Goal: Download file/media

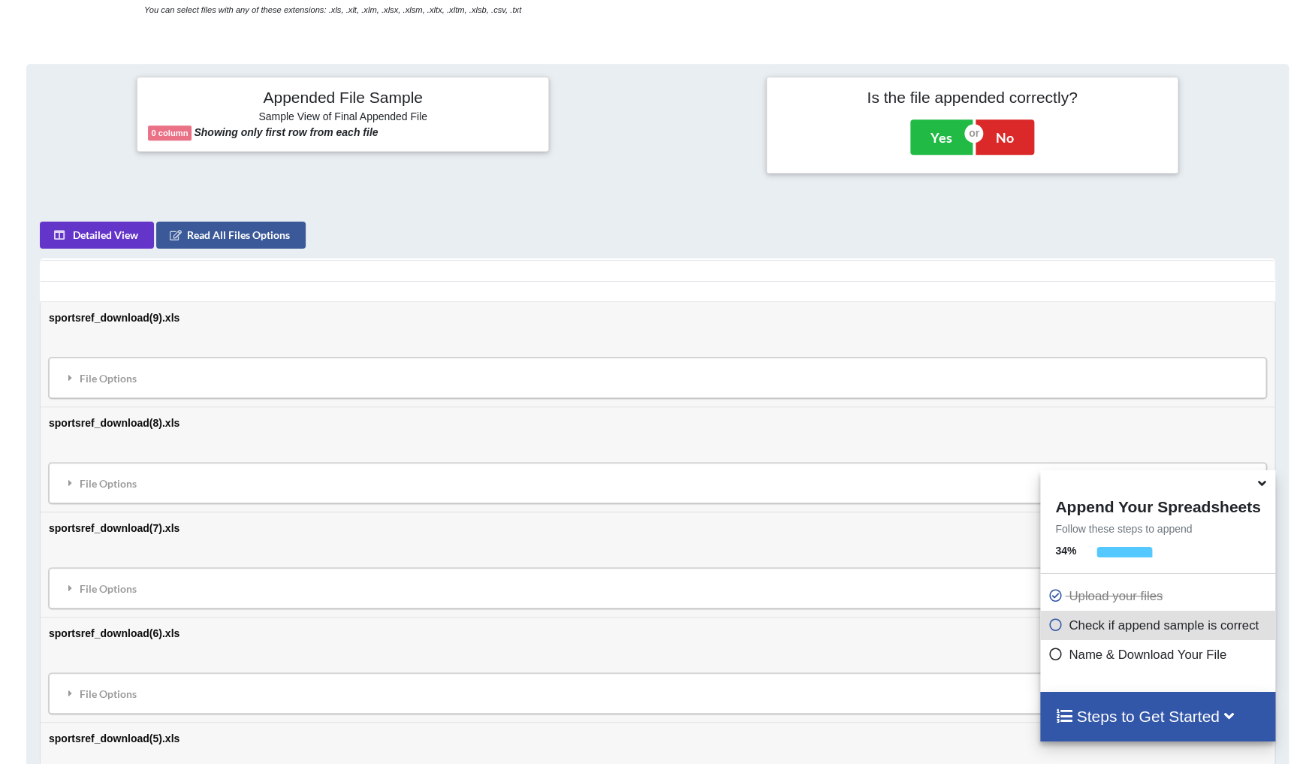
scroll to position [542, 0]
click at [550, 301] on td "sportsref_download(9).xls File Options Import Other Sheets File Options Delete …" at bounding box center [658, 353] width 1234 height 104
click at [549, 361] on div "File Options" at bounding box center [657, 377] width 1209 height 32
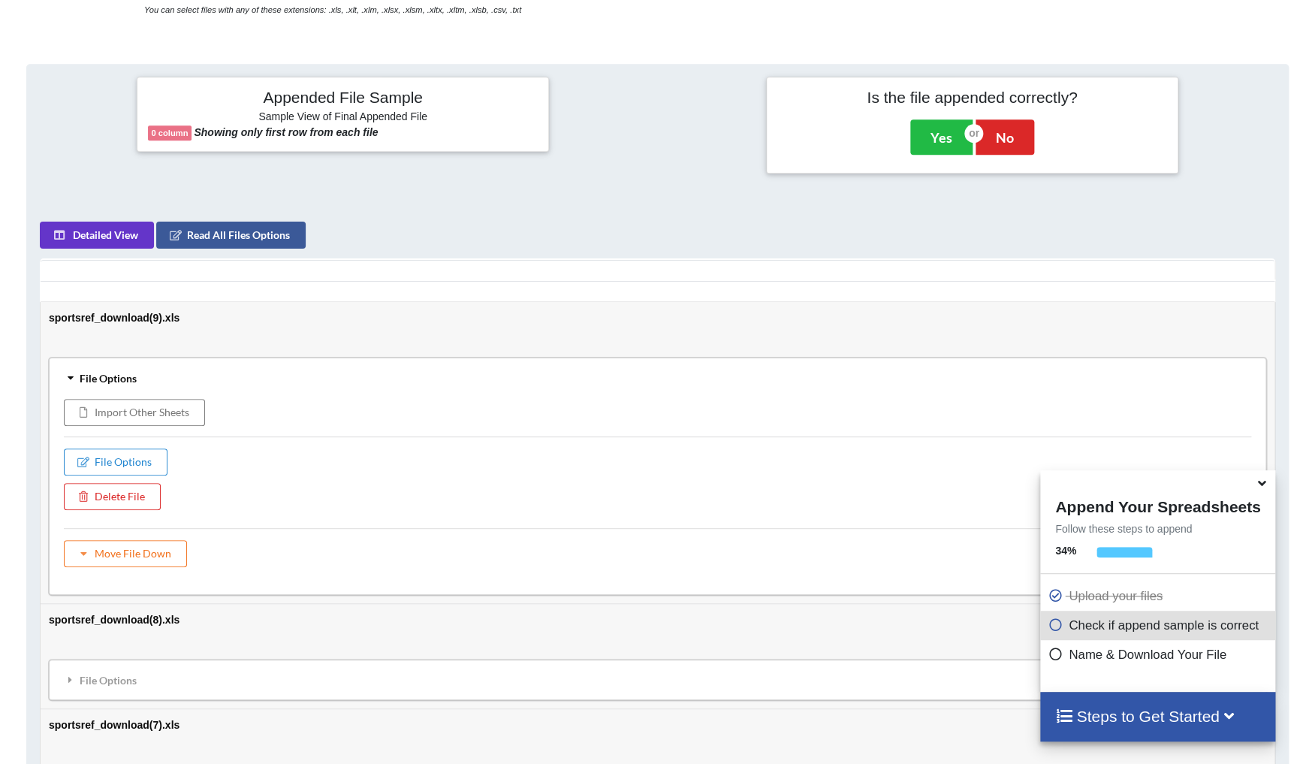
click at [549, 361] on div "File Options" at bounding box center [657, 377] width 1209 height 32
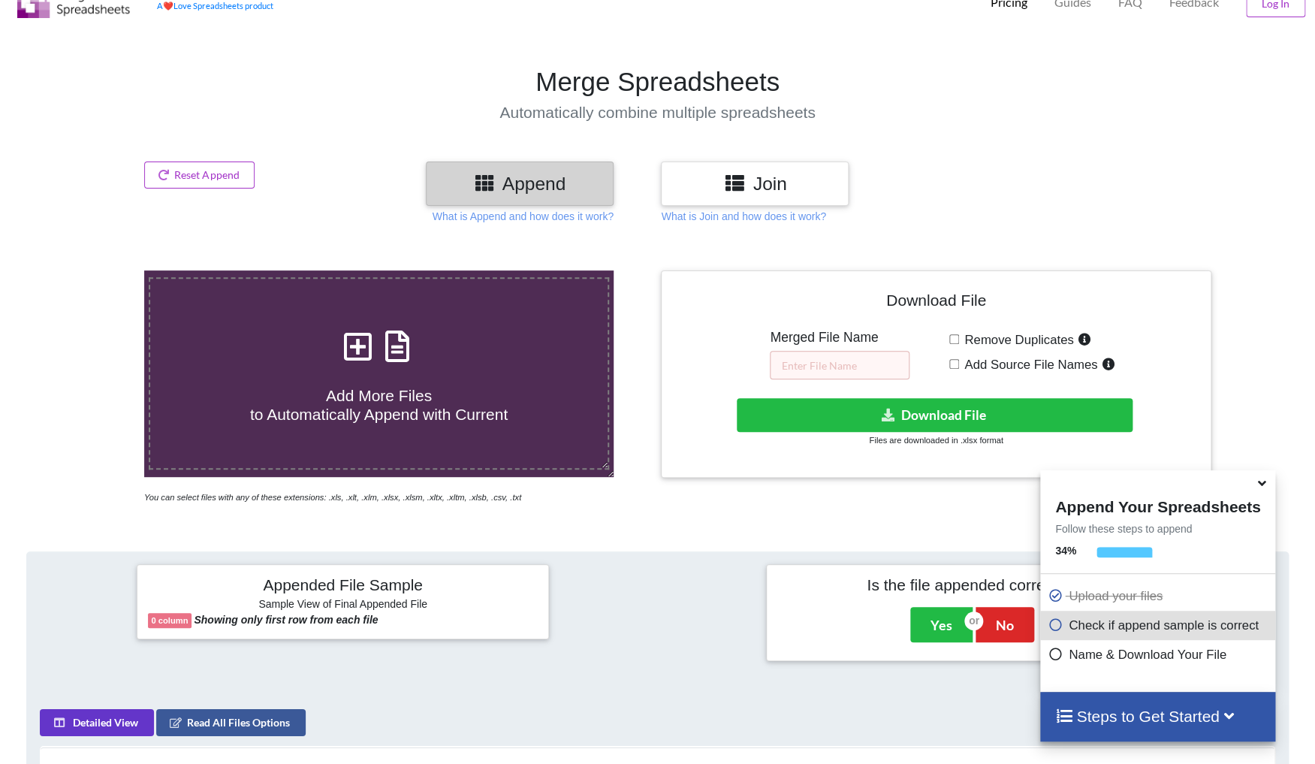
scroll to position [30, 0]
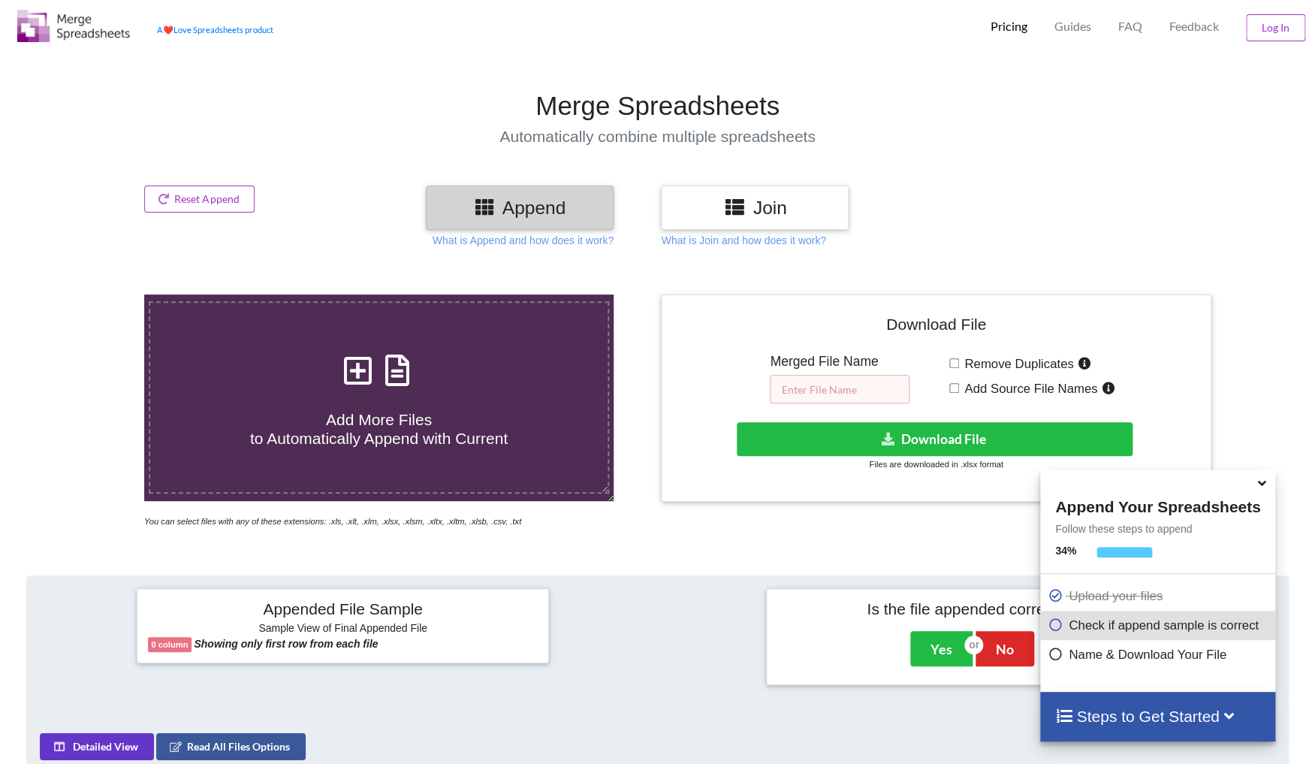
click at [827, 375] on input "text" at bounding box center [840, 389] width 140 height 29
type input "gfdfd"
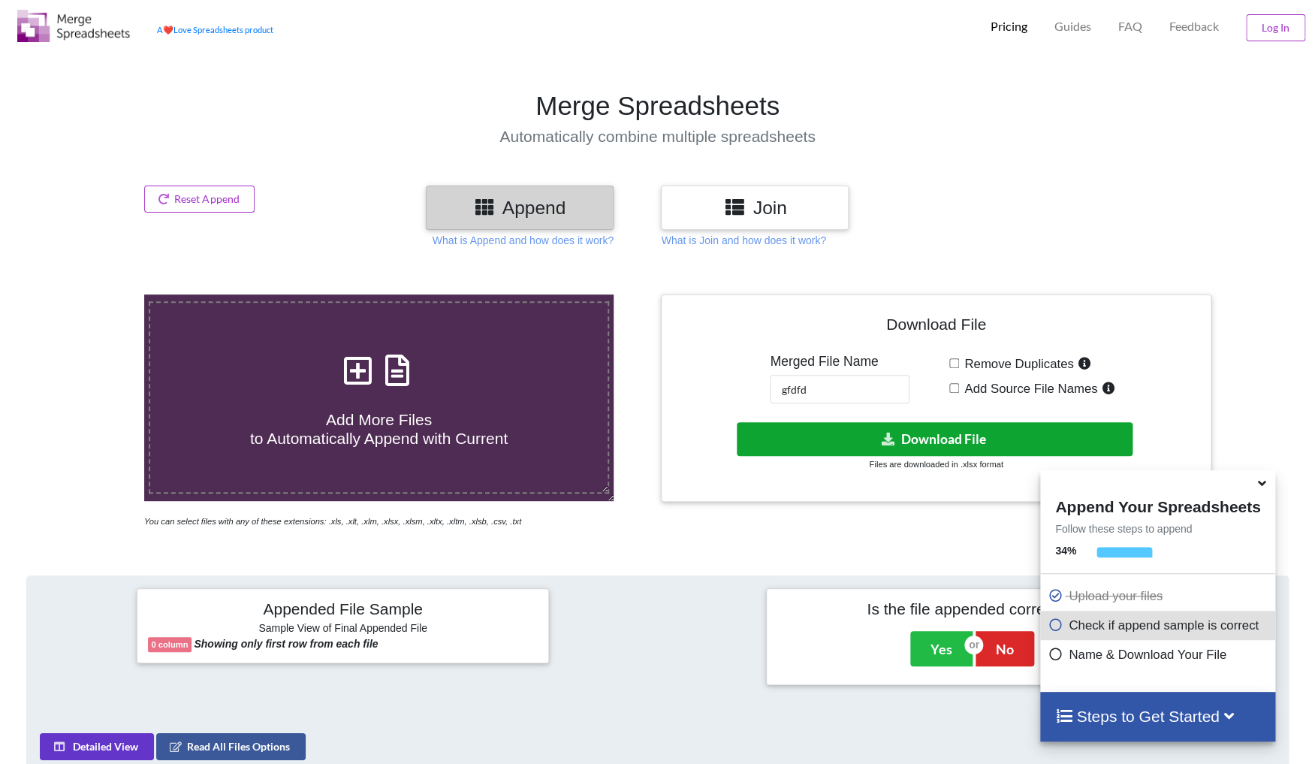
click at [1014, 422] on button "Download File" at bounding box center [935, 439] width 396 height 34
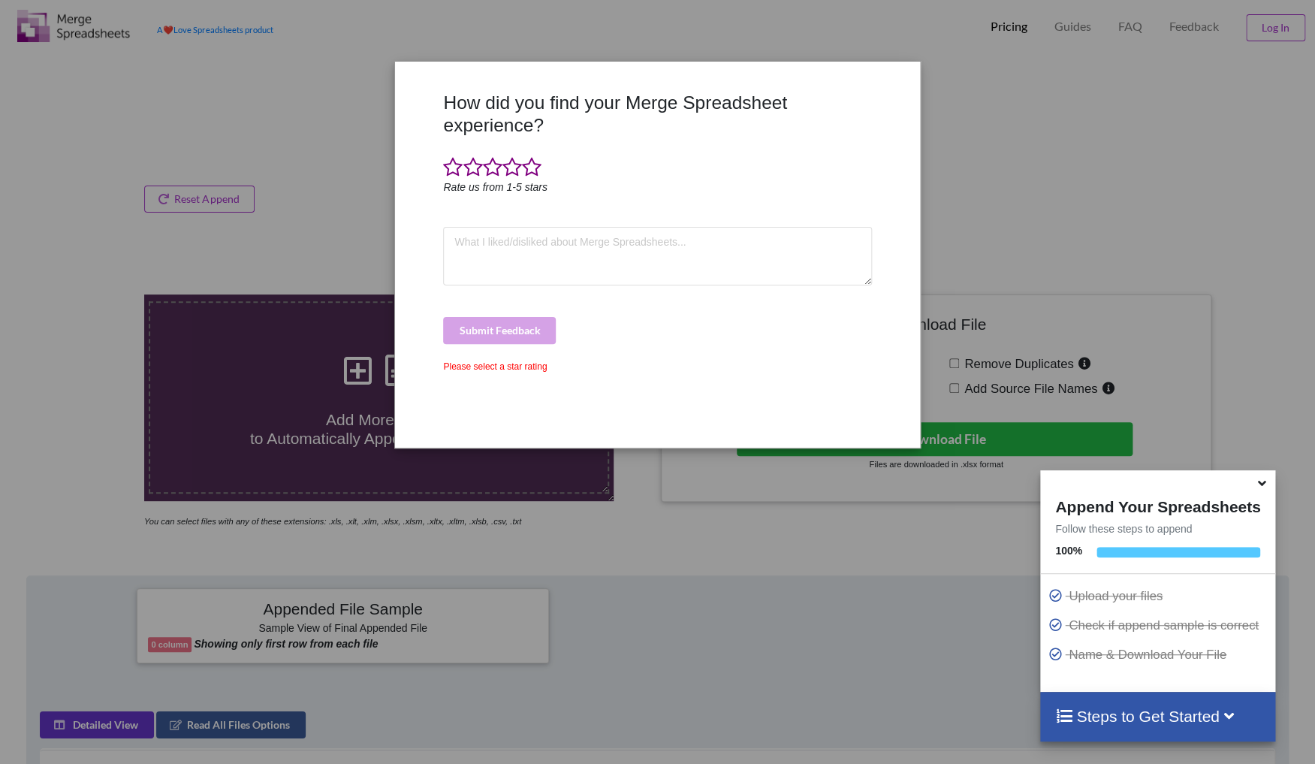
click at [1018, 138] on div "How did you find your Merge Spreadsheet experience? Rate us from 1-5 stars Subm…" at bounding box center [657, 382] width 1315 height 764
click at [1261, 487] on icon at bounding box center [1262, 481] width 16 height 14
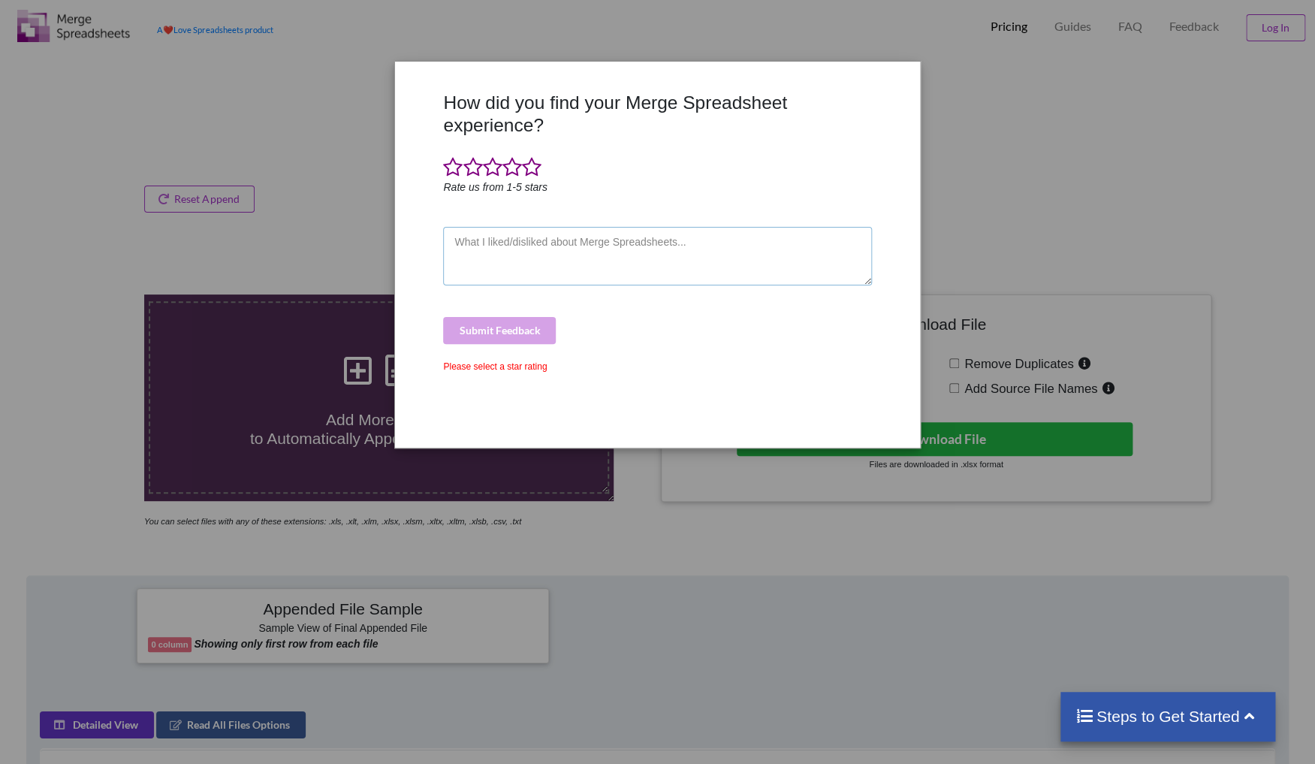
click at [530, 258] on textarea at bounding box center [657, 256] width 428 height 59
click at [455, 157] on span at bounding box center [453, 167] width 20 height 21
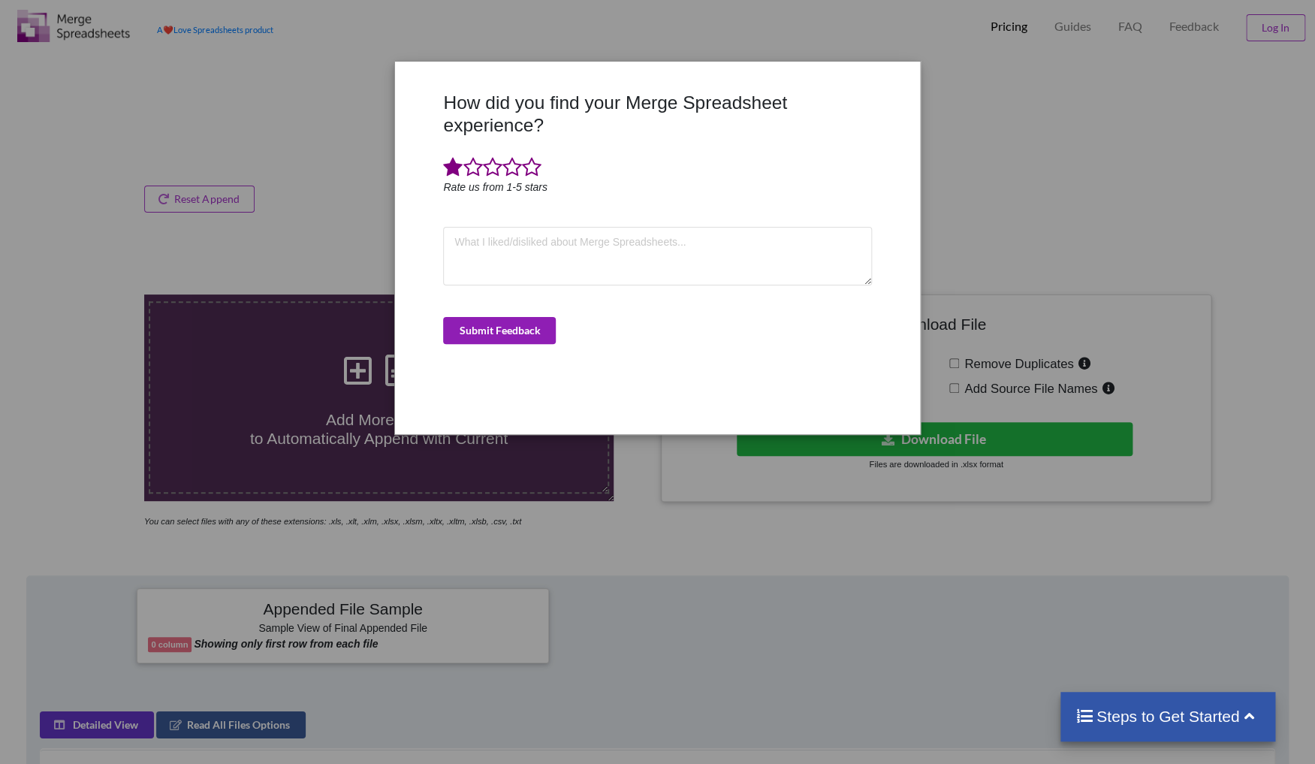
click at [494, 317] on button "Submit Feedback" at bounding box center [499, 330] width 113 height 27
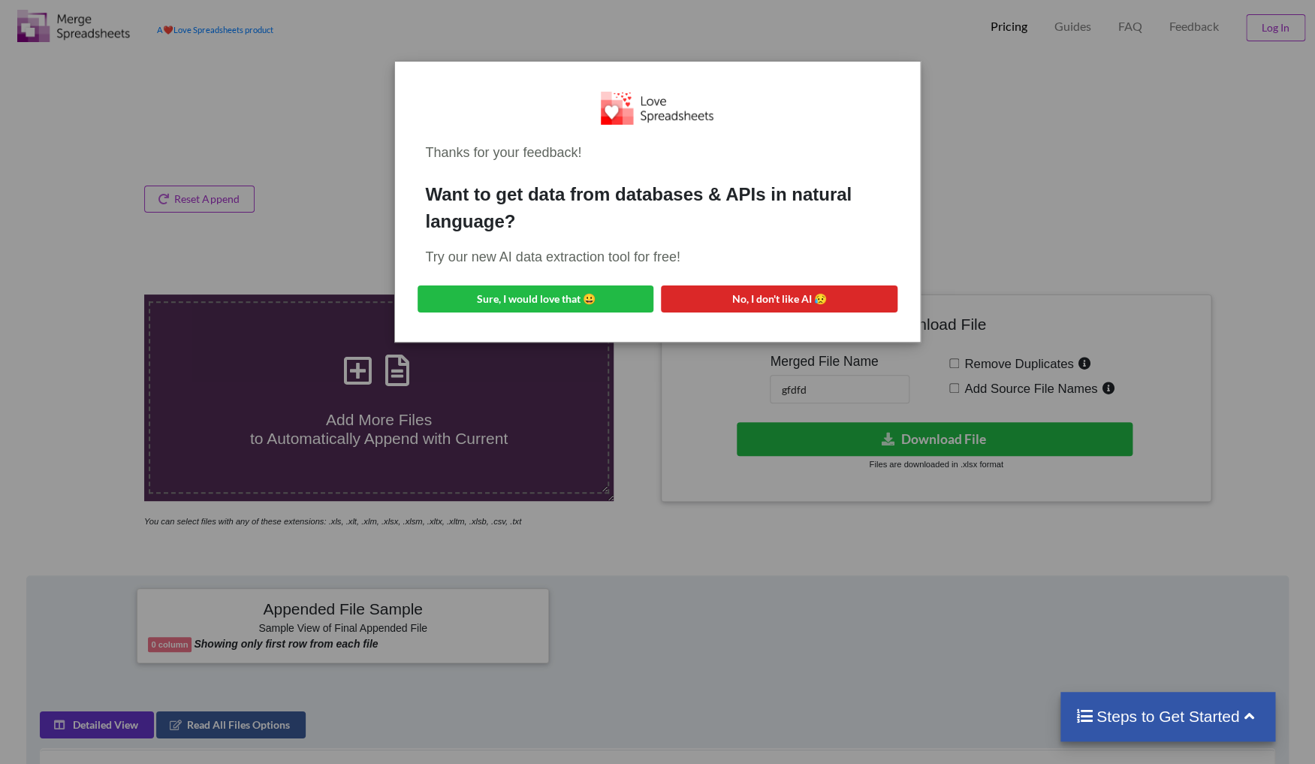
click at [1007, 195] on div "Thanks for your feedback! Want to get data from databases & APIs in natural lan…" at bounding box center [657, 382] width 1315 height 764
click at [773, 303] on button "No, I don't like AI 😥" at bounding box center [779, 298] width 236 height 27
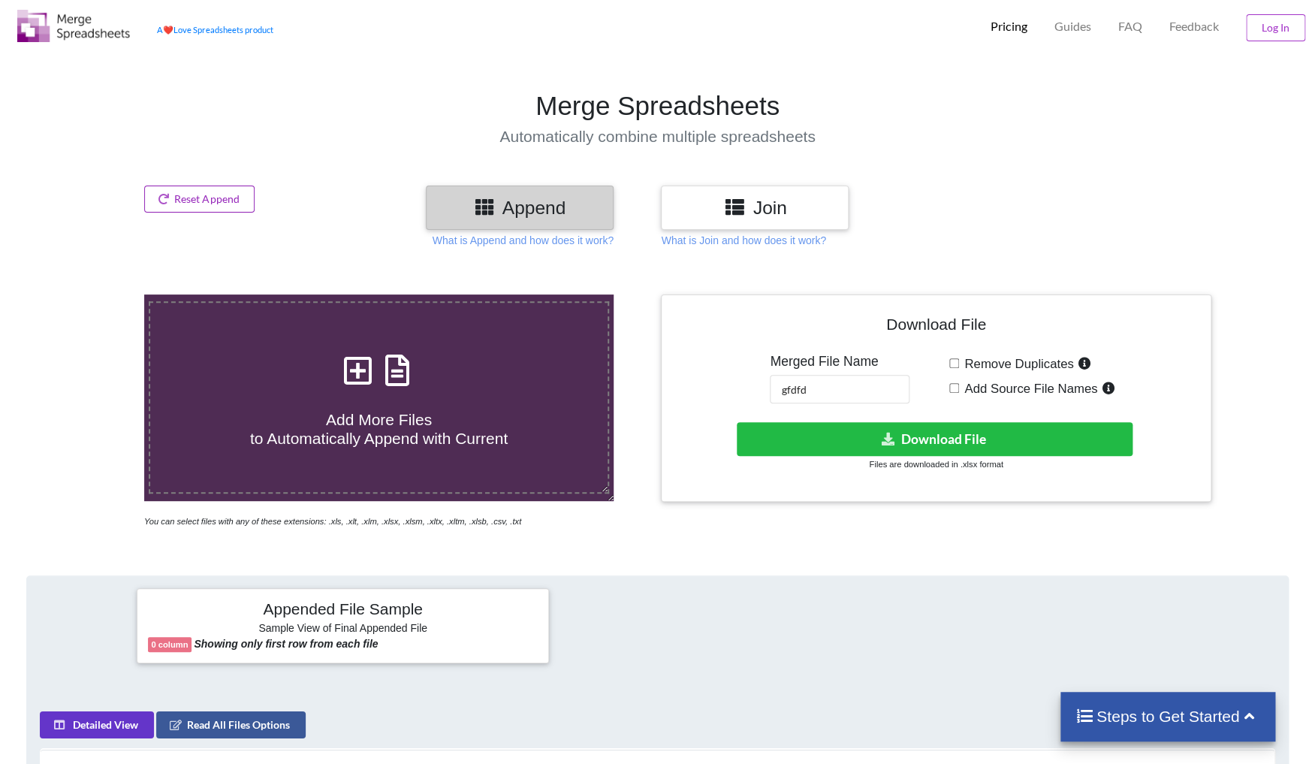
click at [243, 203] on button "Reset Append" at bounding box center [199, 199] width 111 height 27
